Goal: Information Seeking & Learning: Learn about a topic

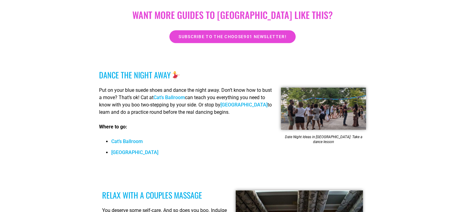
scroll to position [482, 0]
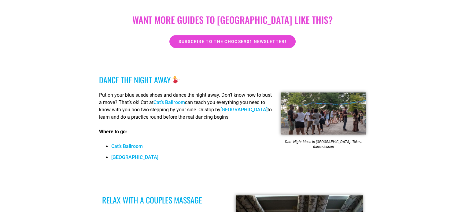
click at [133, 144] on link "Cat’s Ballroom" at bounding box center [126, 147] width 31 height 6
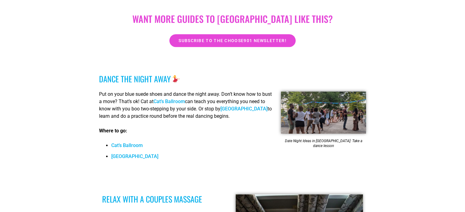
scroll to position [482, 0]
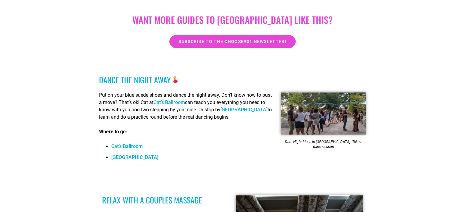
click at [242, 107] on link "[GEOGRAPHIC_DATA]" at bounding box center [243, 110] width 47 height 6
click at [128, 155] on link "[GEOGRAPHIC_DATA]" at bounding box center [134, 158] width 47 height 6
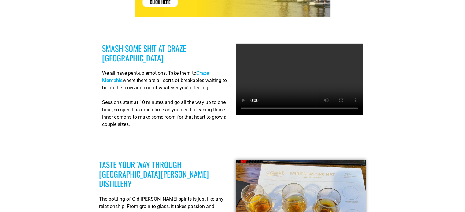
scroll to position [1381, 0]
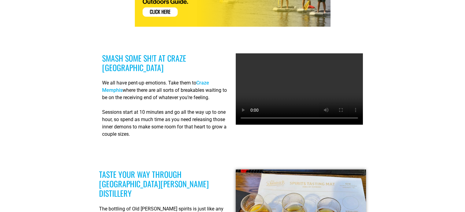
click at [207, 80] on link "Craze Memphis" at bounding box center [155, 86] width 107 height 13
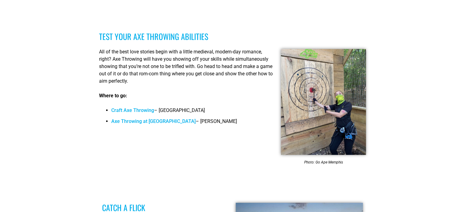
scroll to position [1690, 0]
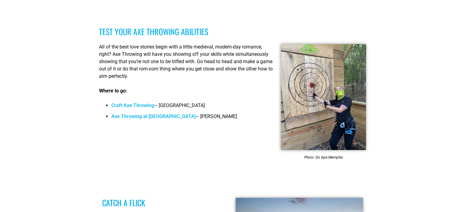
click at [138, 103] on link "Craft Axe Throwing" at bounding box center [132, 106] width 43 height 6
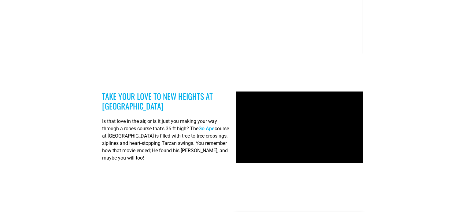
scroll to position [2206, 0]
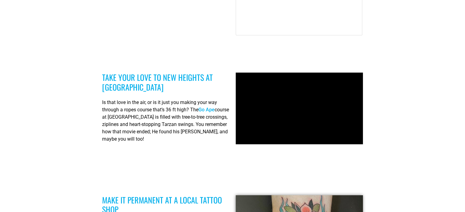
click at [212, 107] on link "Go Ape" at bounding box center [206, 110] width 16 height 6
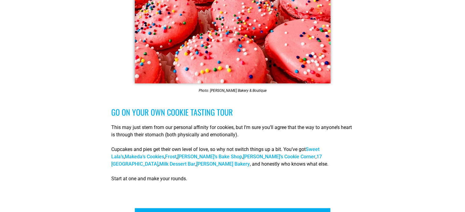
scroll to position [3096, 0]
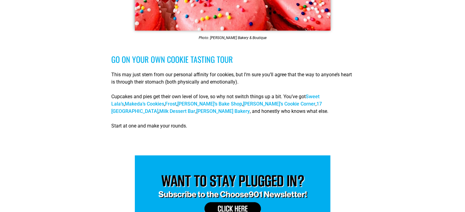
click at [195, 108] on link "Milk Dessert Bar" at bounding box center [177, 111] width 36 height 6
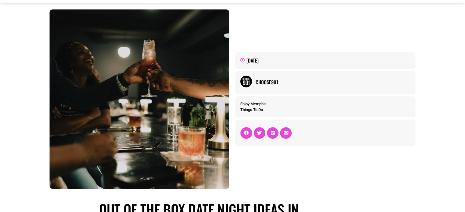
scroll to position [0, 0]
